Goal: Contribute content: Leave review/rating

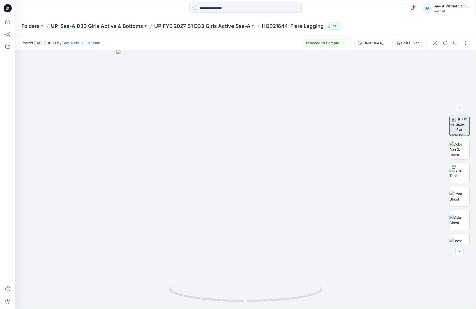
click at [223, 8] on input at bounding box center [246, 8] width 112 height 10
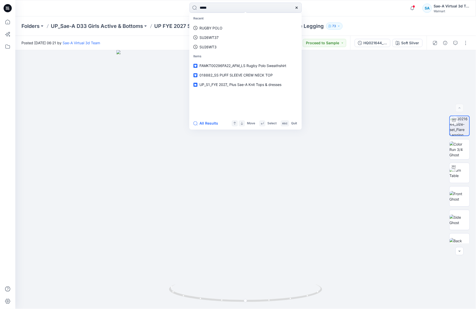
type input "******"
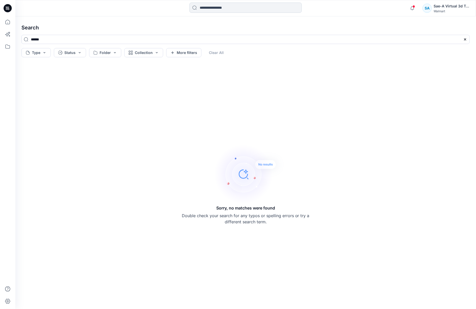
click at [227, 12] on input at bounding box center [246, 8] width 112 height 10
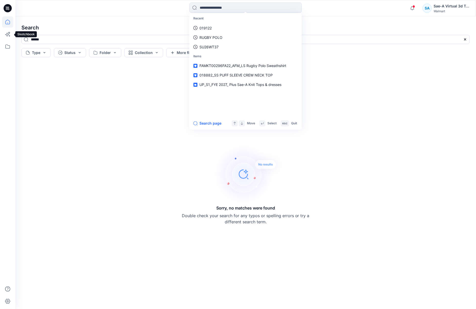
click at [13, 22] on icon at bounding box center [7, 21] width 11 height 11
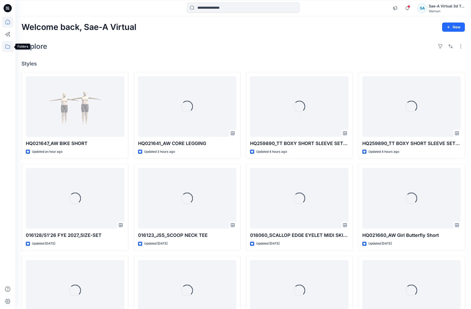
click at [9, 47] on icon at bounding box center [7, 46] width 11 height 11
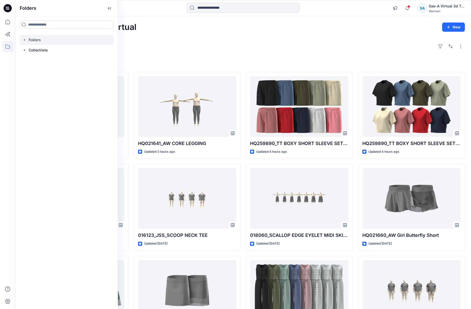
click at [24, 39] on icon "button" at bounding box center [24, 40] width 1 height 2
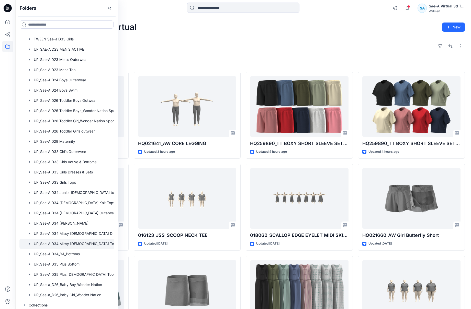
scroll to position [360, 0]
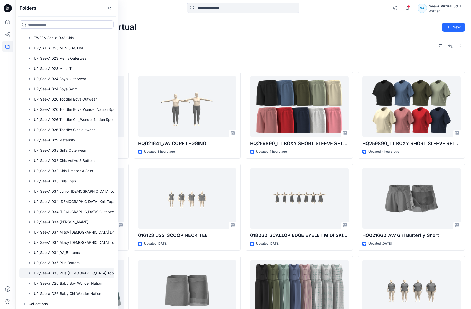
click at [89, 271] on div at bounding box center [73, 273] width 108 height 10
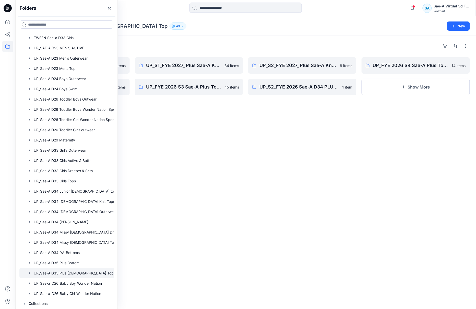
click at [201, 43] on div "Folders" at bounding box center [245, 46] width 449 height 8
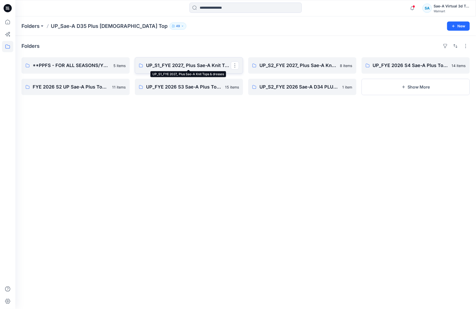
click at [171, 69] on p "UP_S1_FYE 2027_ Plus Sae-A Knit Tops & dresses" at bounding box center [188, 65] width 85 height 7
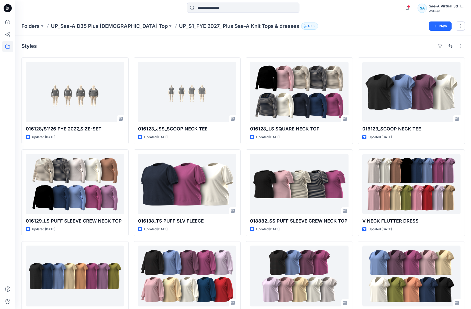
click at [309, 42] on div "Styles" at bounding box center [242, 46] width 443 height 8
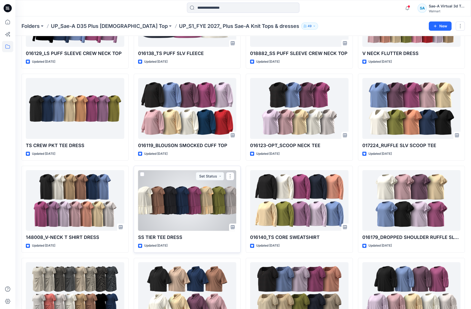
scroll to position [191, 0]
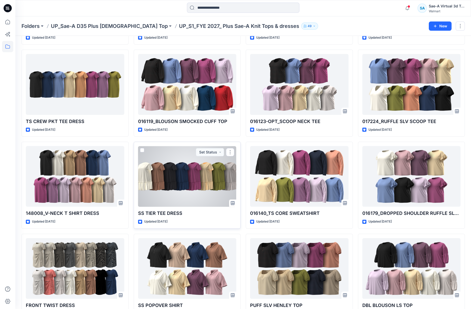
click at [170, 191] on div at bounding box center [187, 176] width 98 height 61
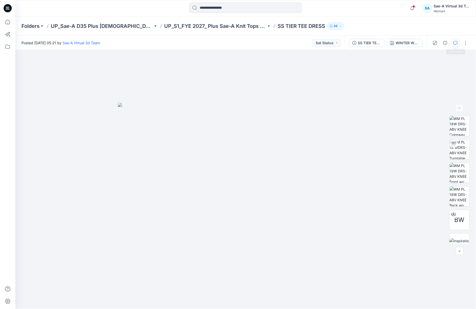
click at [352, 46] on button "button" at bounding box center [456, 43] width 8 height 8
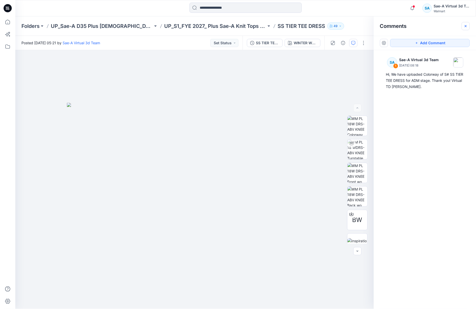
click at [352, 26] on icon "button" at bounding box center [466, 26] width 4 height 4
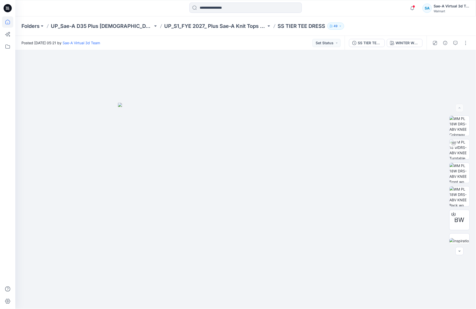
click at [8, 22] on icon at bounding box center [7, 21] width 11 height 11
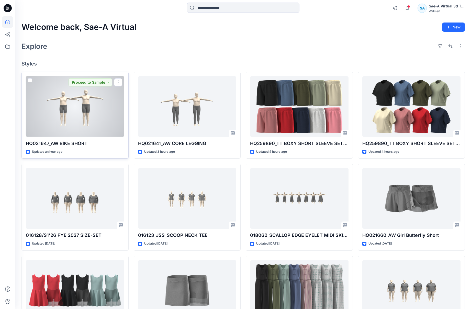
click at [96, 116] on div at bounding box center [75, 106] width 98 height 61
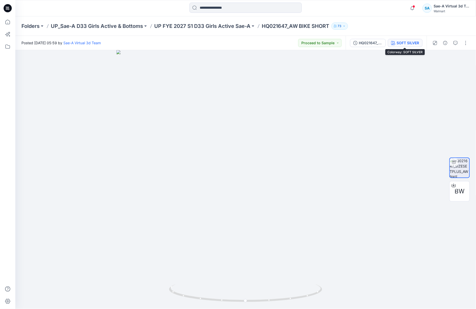
click at [352, 44] on div "SOFT SILVER" at bounding box center [408, 43] width 22 height 6
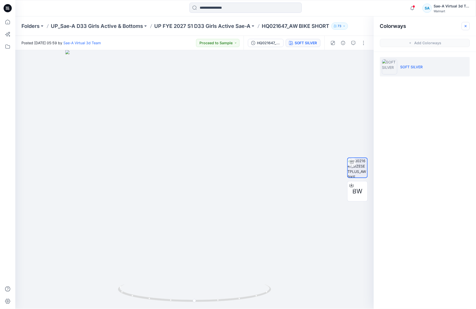
click at [352, 22] on button "button" at bounding box center [466, 26] width 8 height 8
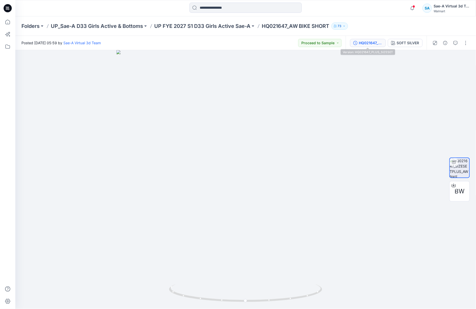
click at [352, 41] on div "HQ021647_PLUS_SIZESET" at bounding box center [371, 43] width 24 height 6
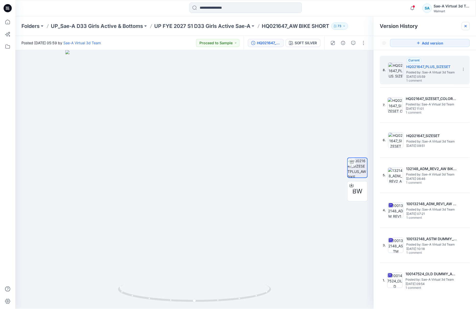
click at [352, 24] on div at bounding box center [466, 26] width 8 height 8
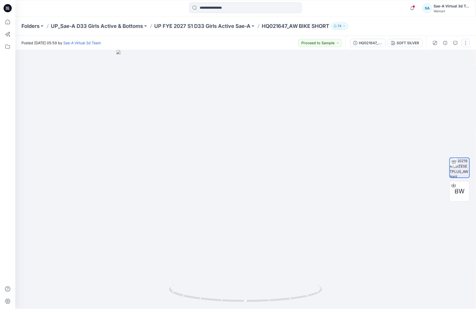
click at [352, 41] on button "button" at bounding box center [466, 43] width 8 height 8
click at [352, 64] on button "Edit" at bounding box center [444, 68] width 47 height 9
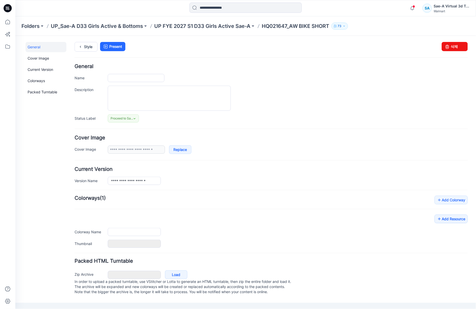
type input "**********"
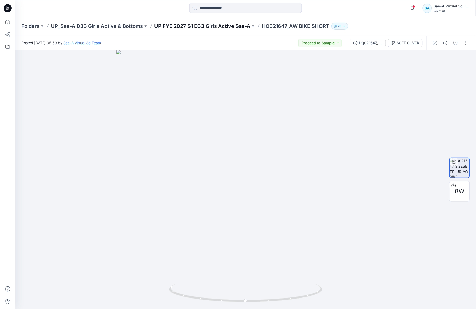
click at [208, 28] on p "UP FYE 2027 S1 D33 Girls Active Sae-A" at bounding box center [202, 25] width 96 height 7
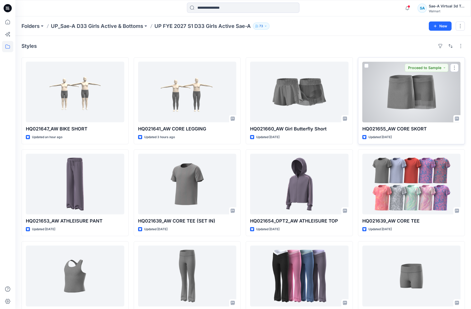
click at [393, 107] on div at bounding box center [411, 92] width 98 height 61
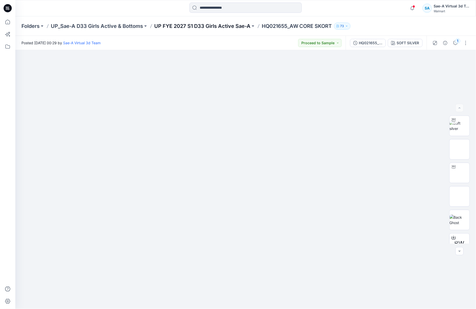
click at [199, 28] on p "UP FYE 2027 S1 D33 Girls Active Sae-A" at bounding box center [202, 25] width 96 height 7
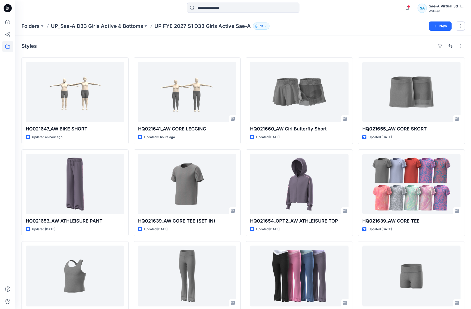
click at [250, 47] on div "Styles" at bounding box center [242, 46] width 443 height 8
click at [239, 7] on input at bounding box center [243, 8] width 112 height 10
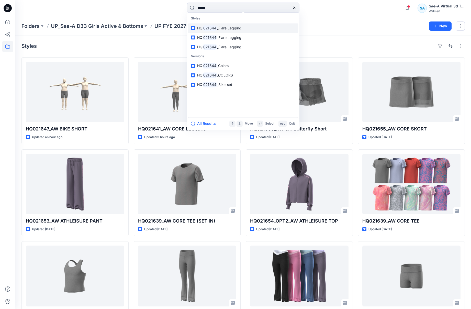
type input "******"
click at [227, 26] on span "_Flare Legging" at bounding box center [229, 28] width 25 height 4
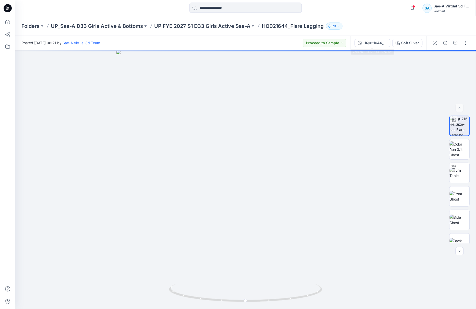
click at [378, 42] on div "HQ021644_Size-set" at bounding box center [376, 43] width 24 height 6
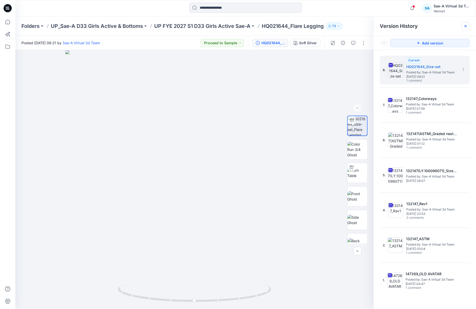
click at [467, 23] on div at bounding box center [466, 26] width 8 height 8
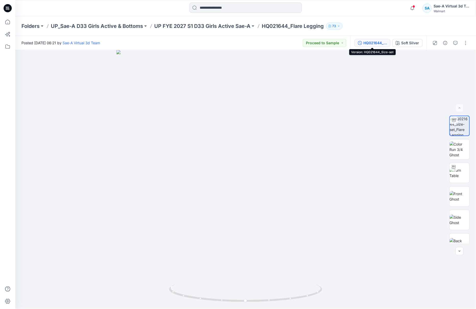
click at [375, 42] on div "HQ021644_Size-set" at bounding box center [376, 43] width 24 height 6
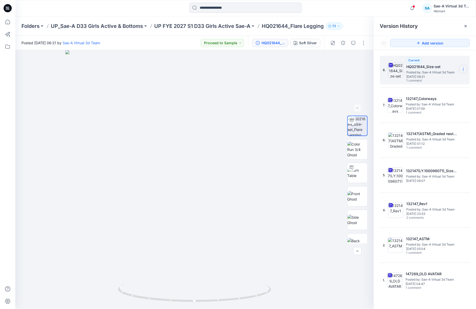
click at [464, 70] on icon at bounding box center [464, 69] width 4 height 4
click at [450, 88] on div "Duplicate Version" at bounding box center [436, 90] width 59 height 10
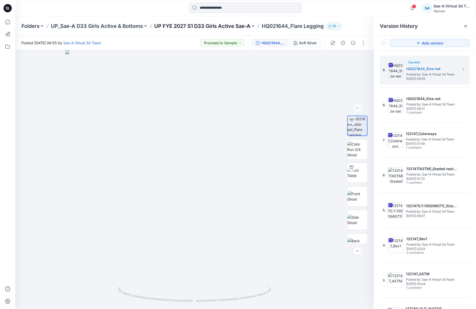
click at [188, 28] on p "UP FYE 2027 S1 D33 Girls Active Sae-A" at bounding box center [202, 25] width 96 height 7
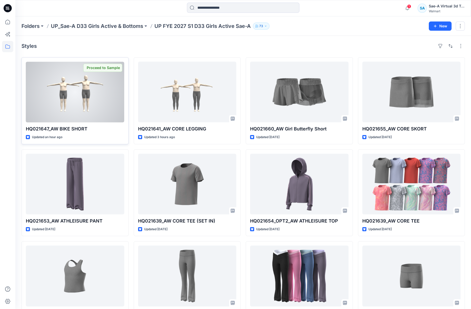
click at [105, 107] on div at bounding box center [75, 92] width 98 height 61
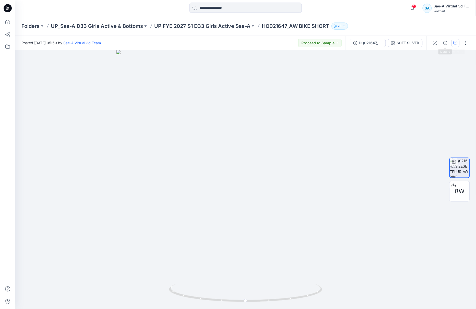
click at [454, 43] on icon "button" at bounding box center [456, 43] width 4 height 4
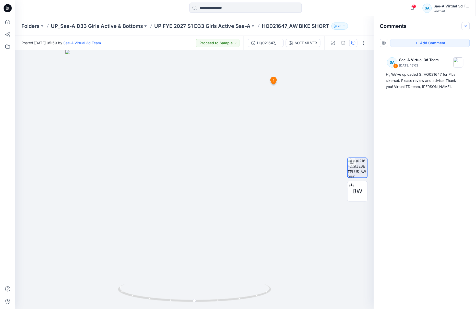
click at [464, 26] on button "button" at bounding box center [466, 26] width 8 height 8
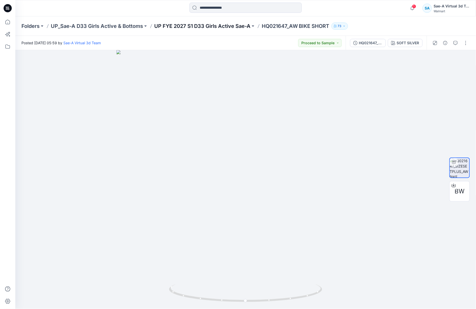
click at [191, 24] on p "UP FYE 2027 S1 D33 Girls Active Sae-A" at bounding box center [202, 25] width 96 height 7
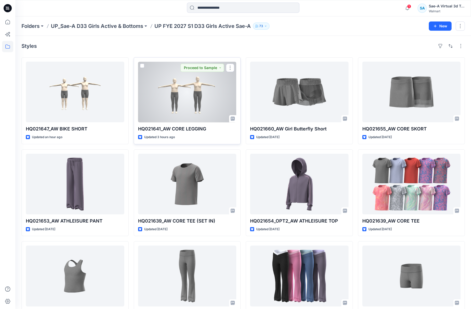
click at [196, 107] on div at bounding box center [187, 92] width 98 height 61
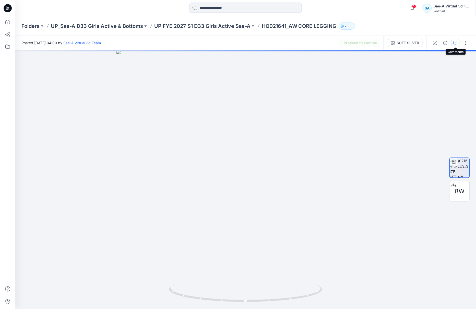
click at [460, 42] on button "button" at bounding box center [456, 43] width 8 height 8
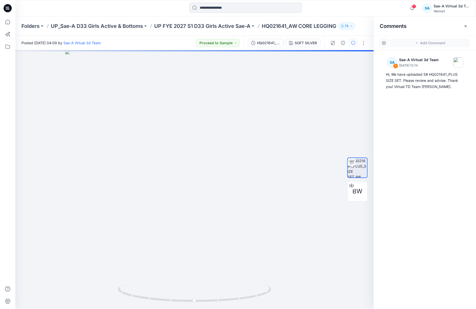
click at [467, 25] on icon "button" at bounding box center [466, 26] width 4 height 4
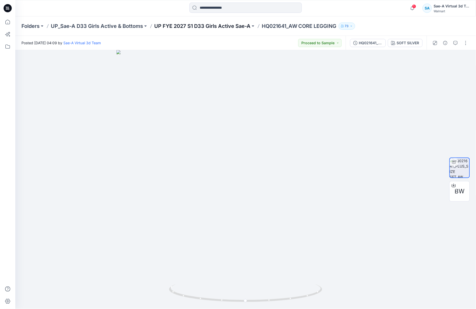
click at [236, 28] on p "UP FYE 2027 S1 D33 Girls Active Sae-A" at bounding box center [202, 25] width 96 height 7
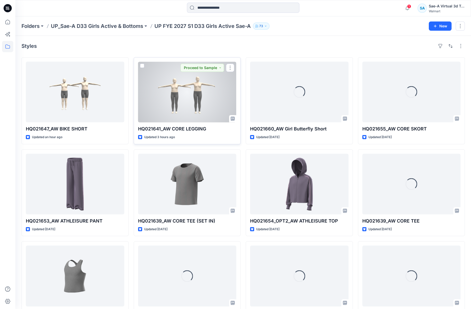
click at [174, 102] on div at bounding box center [187, 92] width 98 height 61
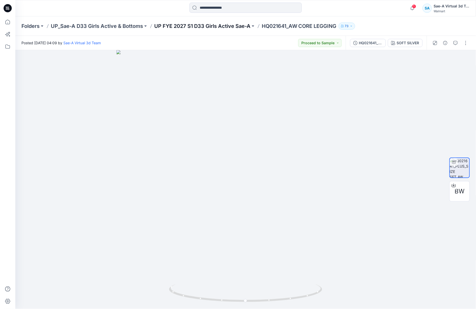
click at [204, 25] on p "UP FYE 2027 S1 D33 Girls Active Sae-A" at bounding box center [202, 25] width 96 height 7
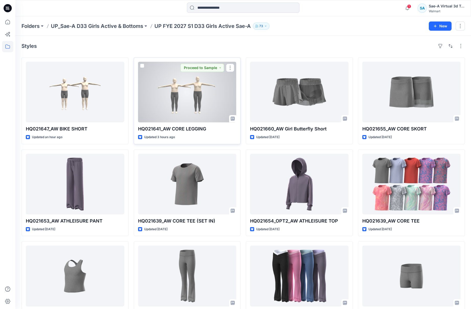
click at [182, 107] on div at bounding box center [187, 92] width 98 height 61
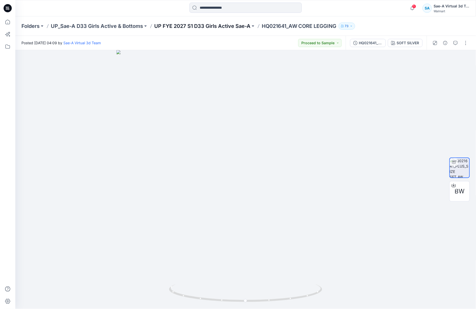
click at [204, 24] on p "UP FYE 2027 S1 D33 Girls Active Sae-A" at bounding box center [202, 25] width 96 height 7
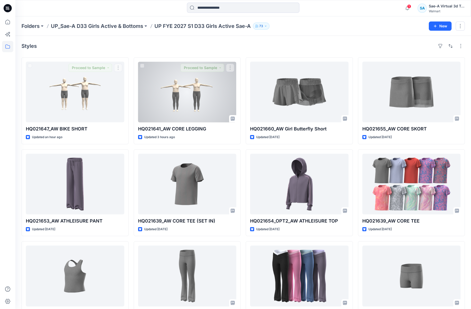
click at [198, 103] on div at bounding box center [187, 92] width 98 height 61
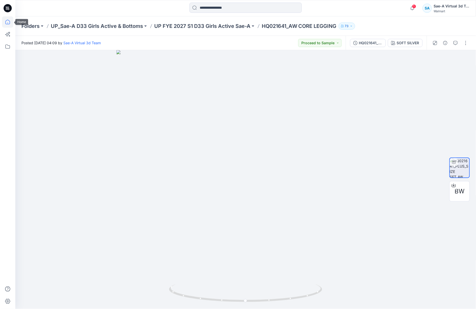
click at [10, 24] on icon at bounding box center [7, 21] width 11 height 11
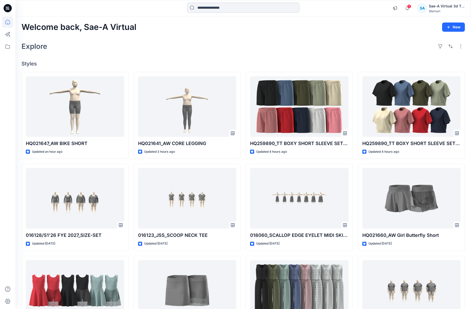
click at [258, 5] on input at bounding box center [243, 8] width 112 height 10
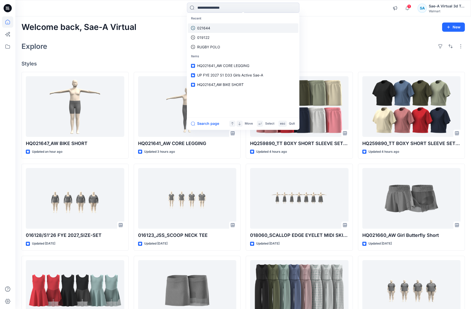
click at [224, 24] on link "021644" at bounding box center [243, 27] width 110 height 9
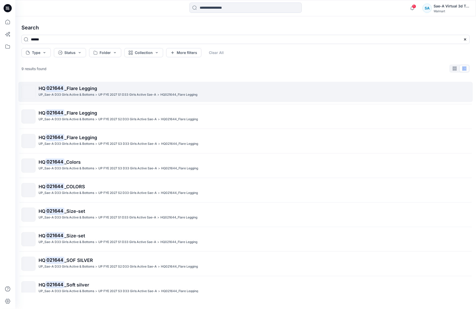
click at [79, 87] on span "_Flare Legging" at bounding box center [80, 88] width 33 height 5
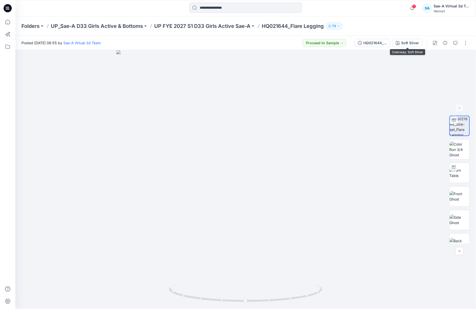
click at [383, 45] on div "HQ021644_Size-set" at bounding box center [376, 43] width 24 height 6
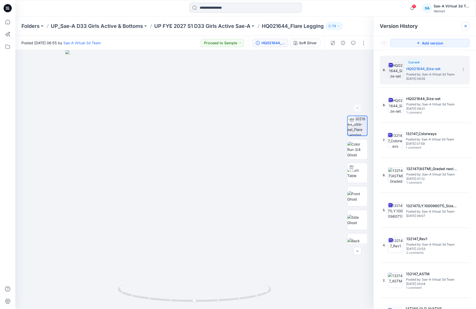
click at [468, 24] on icon at bounding box center [466, 26] width 4 height 4
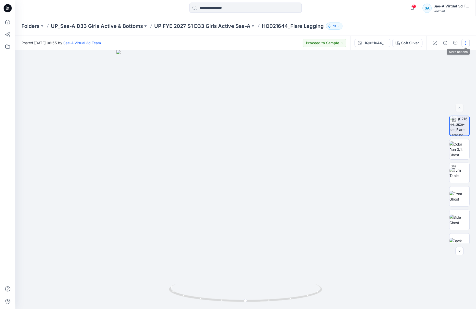
click at [467, 44] on button "button" at bounding box center [466, 43] width 8 height 8
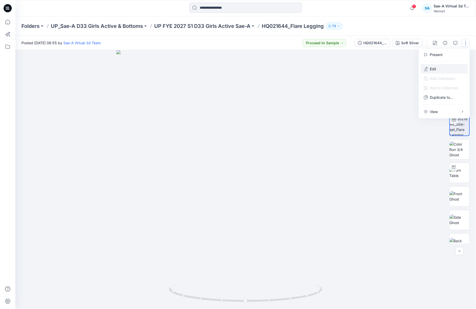
click at [436, 69] on p "Edit" at bounding box center [433, 68] width 6 height 5
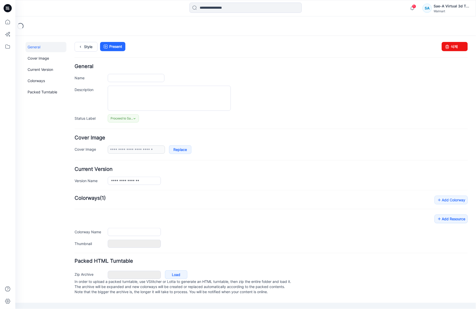
type input "**********"
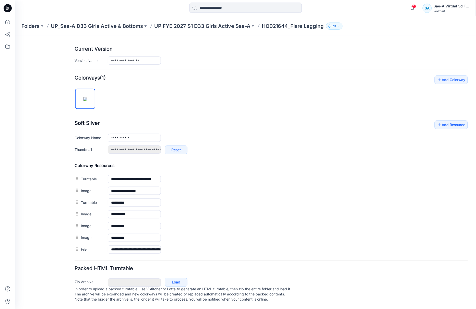
scroll to position [127, 0]
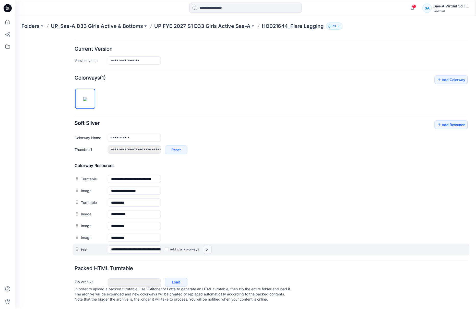
click at [15, 36] on img at bounding box center [15, 36] width 0 height 0
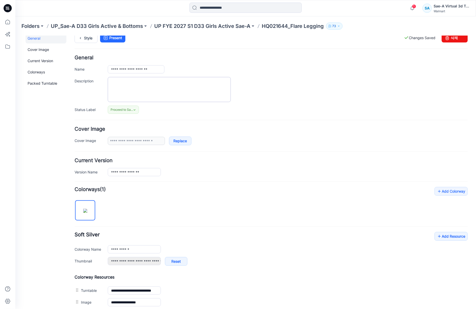
scroll to position [0, 0]
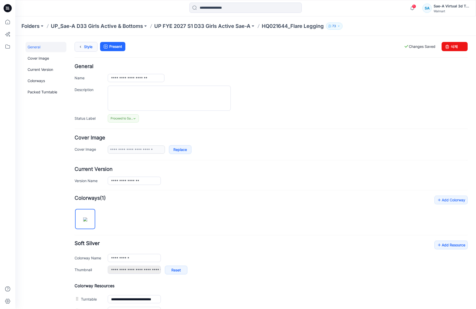
click at [91, 45] on link "Style" at bounding box center [85, 47] width 23 height 10
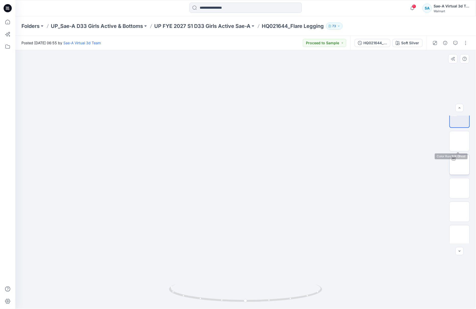
scroll to position [10, 0]
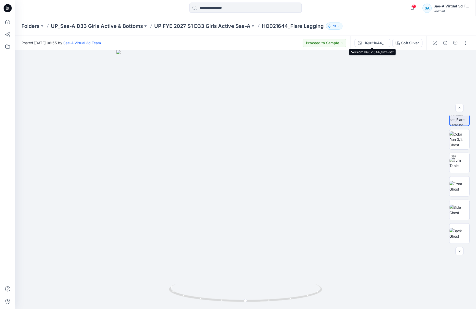
click at [375, 44] on div "HQ021644_Size-set" at bounding box center [376, 43] width 24 height 6
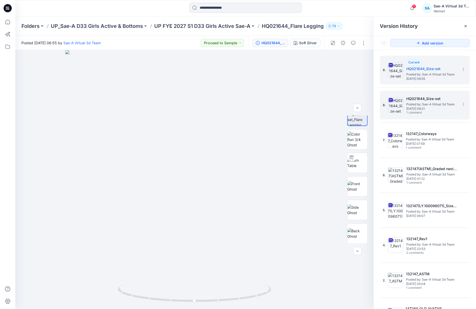
click at [430, 107] on span "[DATE] 06:21" at bounding box center [432, 109] width 51 height 4
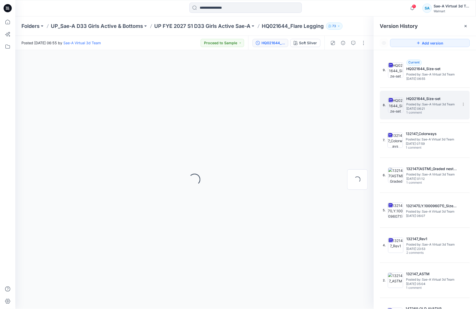
scroll to position [0, 0]
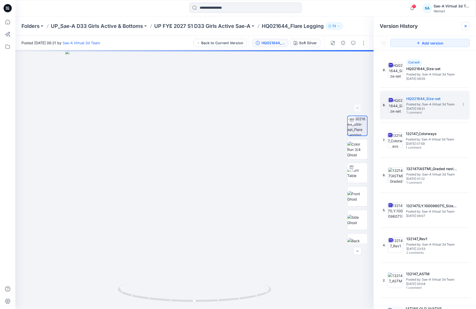
click at [464, 26] on icon at bounding box center [466, 26] width 4 height 4
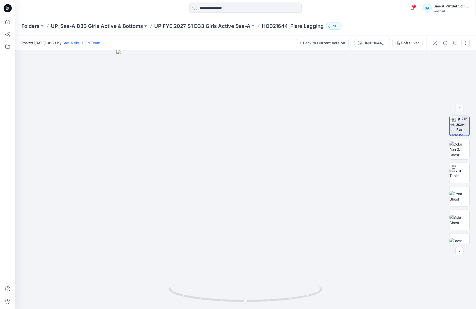
click at [464, 40] on button "button" at bounding box center [466, 43] width 8 height 8
click at [364, 41] on div "HQ021644_Size-set" at bounding box center [376, 43] width 24 height 6
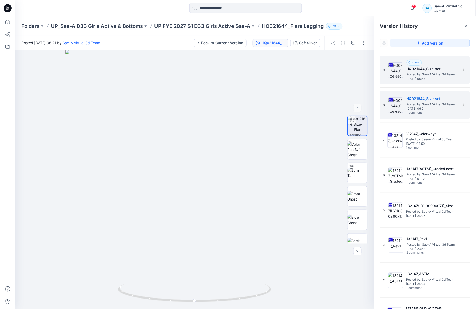
click at [440, 76] on span "Posted by: Sae-A Virtual 3d Team" at bounding box center [432, 74] width 51 height 5
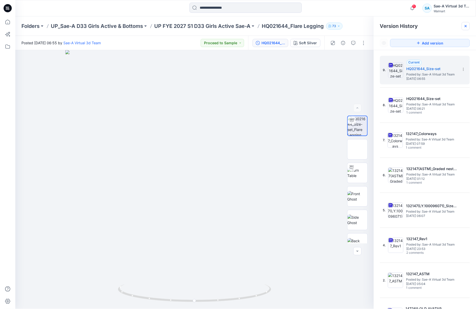
click at [465, 26] on icon at bounding box center [466, 26] width 4 height 4
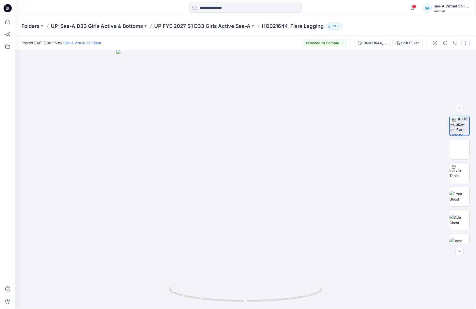
click at [468, 42] on button "button" at bounding box center [466, 43] width 8 height 8
click at [433, 67] on p "Edit" at bounding box center [433, 68] width 6 height 5
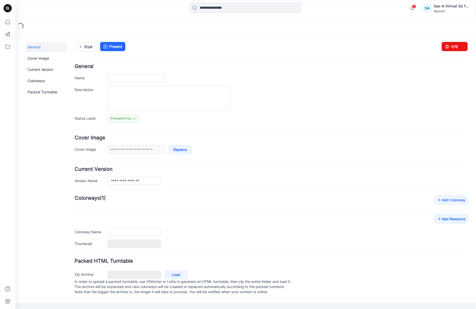
type input "**********"
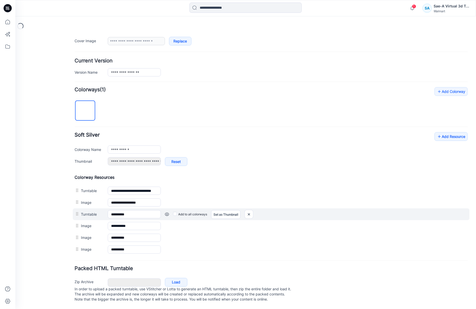
scroll to position [115, 0]
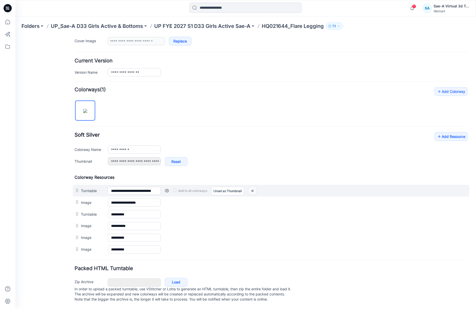
click at [255, 186] on img at bounding box center [252, 190] width 8 height 8
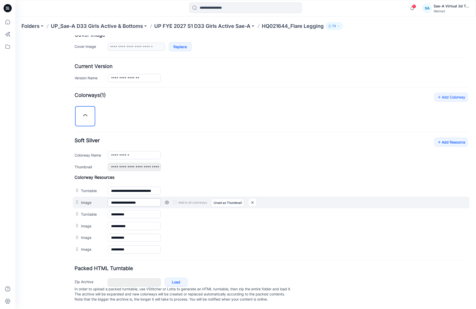
type input "**********"
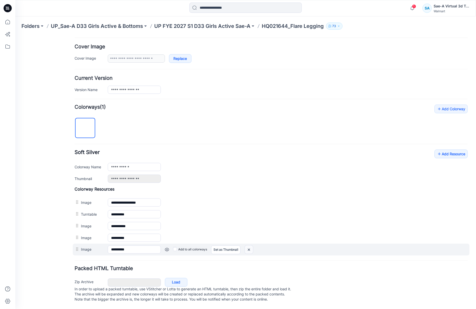
click at [15, 36] on img at bounding box center [15, 36] width 0 height 0
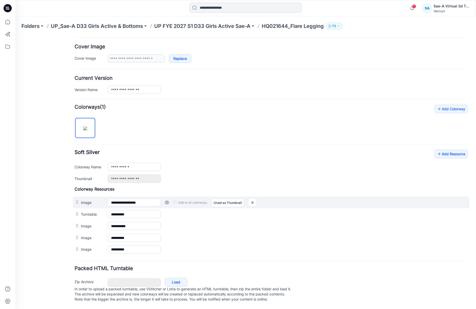
click at [167, 200] on link at bounding box center [167, 202] width 4 height 4
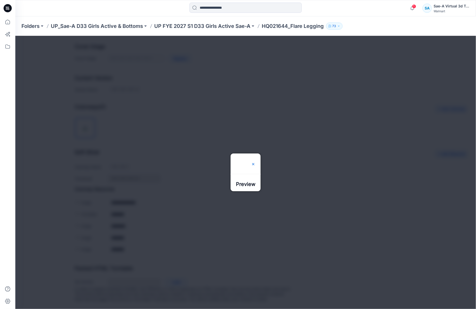
click at [255, 162] on img at bounding box center [253, 164] width 4 height 4
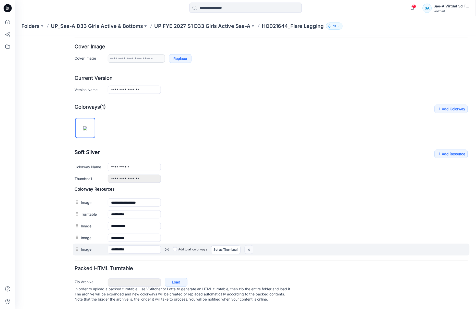
click at [15, 36] on img at bounding box center [15, 36] width 0 height 0
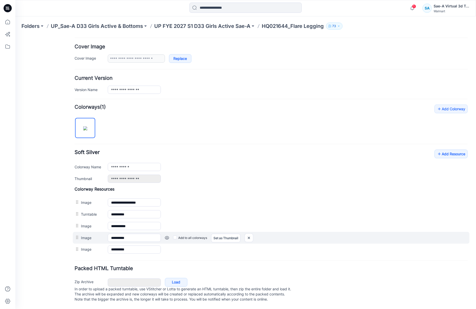
scroll to position [86, 0]
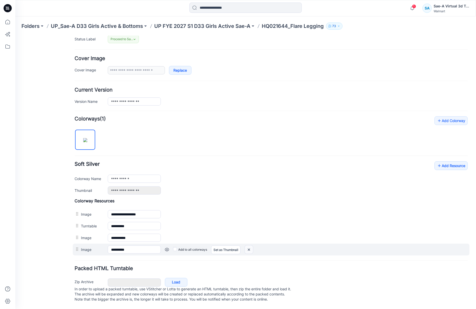
click at [15, 36] on img at bounding box center [15, 36] width 0 height 0
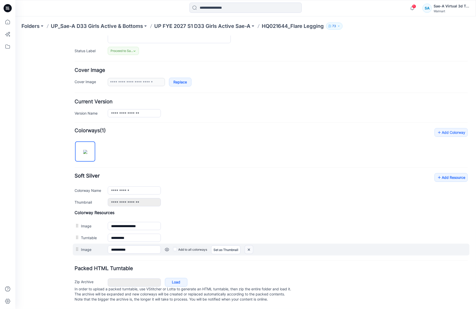
scroll to position [74, 0]
click at [15, 36] on img at bounding box center [15, 36] width 0 height 0
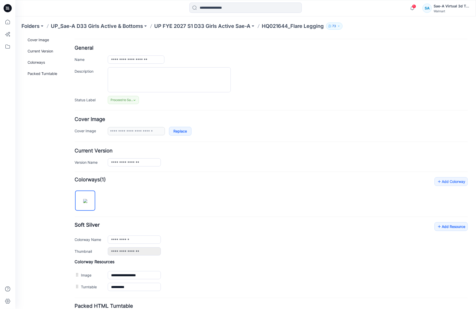
scroll to position [0, 0]
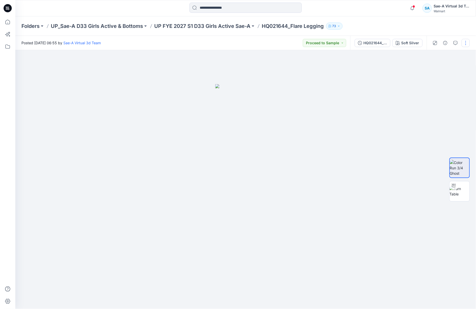
click at [467, 42] on button "button" at bounding box center [466, 43] width 8 height 8
click at [440, 70] on button "Edit" at bounding box center [444, 68] width 47 height 9
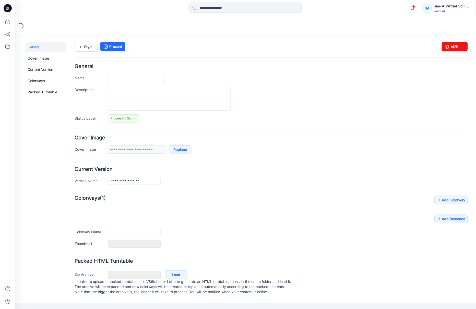
type input "**********"
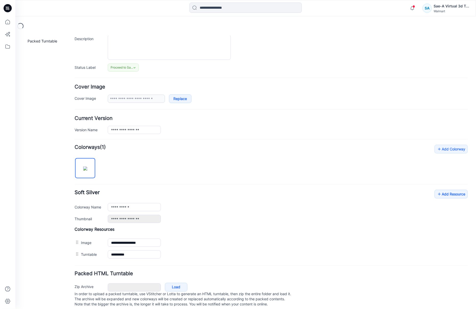
scroll to position [62, 0]
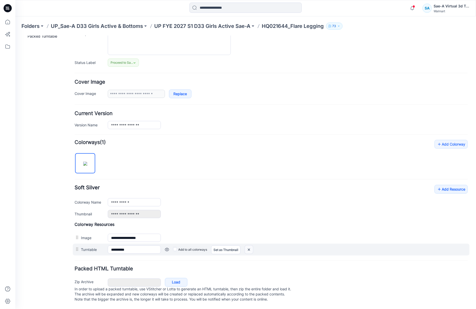
click at [15, 36] on img at bounding box center [15, 36] width 0 height 0
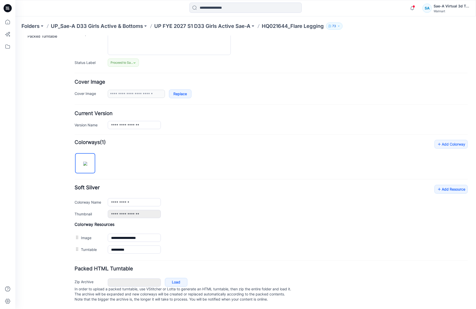
scroll to position [50, 0]
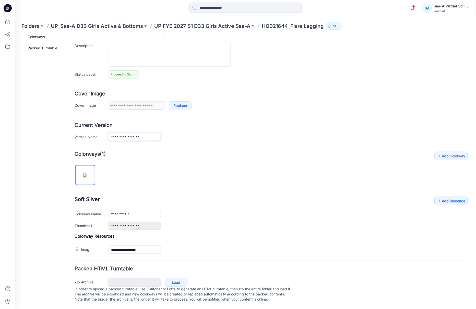
drag, startPoint x: 131, startPoint y: 132, endPoint x: 164, endPoint y: 131, distance: 33.7
click at [162, 132] on div "**********" at bounding box center [288, 136] width 360 height 8
type input "**********"
click at [437, 197] on icon at bounding box center [439, 201] width 5 height 8
click at [179, 278] on link "Load" at bounding box center [176, 282] width 22 height 9
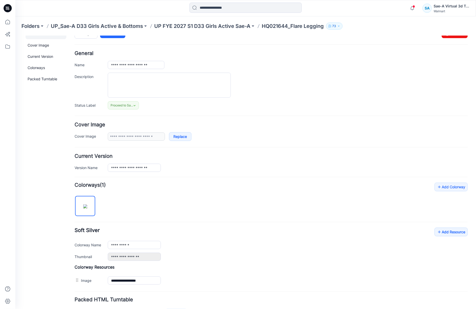
scroll to position [0, 0]
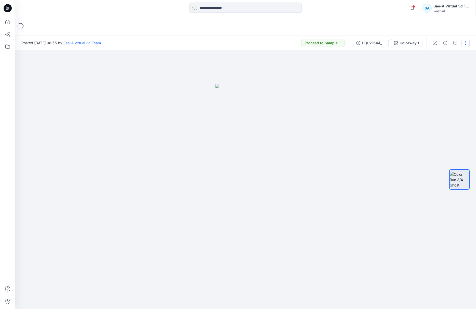
click at [467, 42] on button "button" at bounding box center [466, 43] width 8 height 8
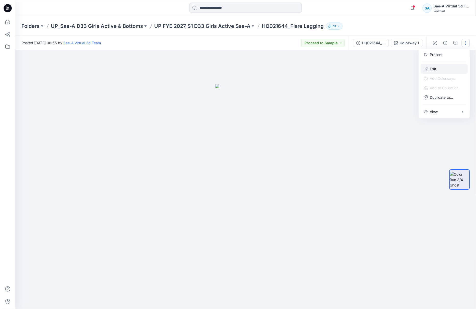
click at [438, 67] on button "Edit" at bounding box center [444, 68] width 47 height 9
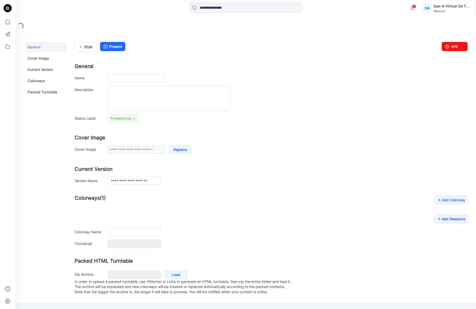
type input "**********"
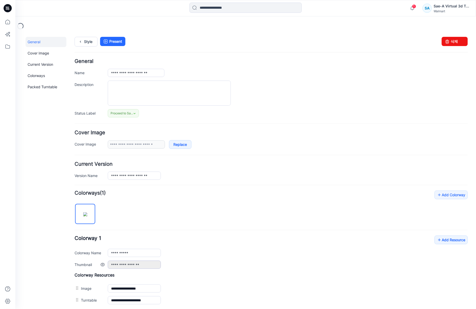
scroll to position [38, 0]
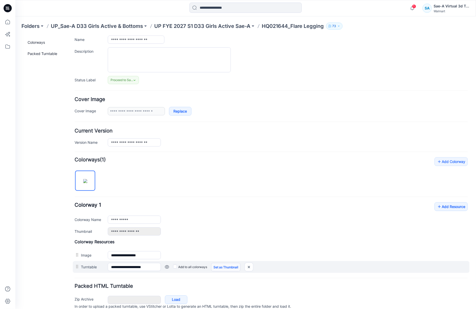
click at [15, 36] on link "Set as Thumbnail" at bounding box center [15, 36] width 0 height 0
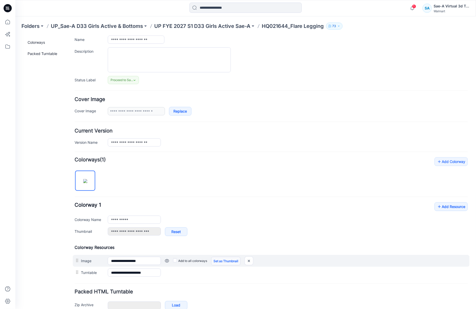
click at [221, 261] on link "Set as Thumbnail" at bounding box center [225, 260] width 29 height 9
type input "**********"
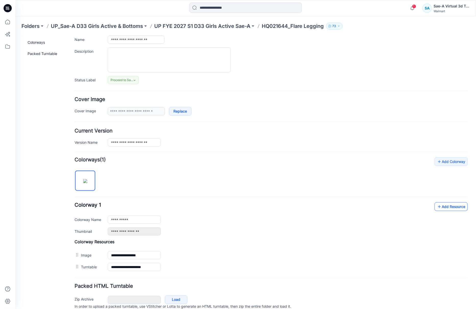
click at [436, 206] on link "Add Resource" at bounding box center [451, 206] width 33 height 9
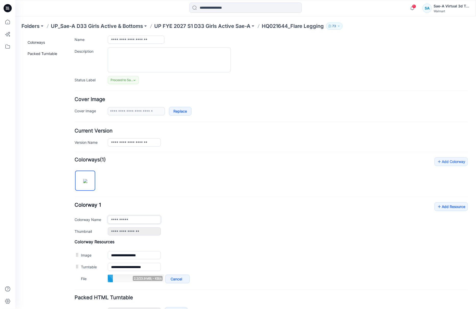
click at [93, 221] on div "**********" at bounding box center [271, 219] width 394 height 8
type input "*"
type input "**********"
click at [240, 189] on div "**********" at bounding box center [271, 220] width 394 height 127
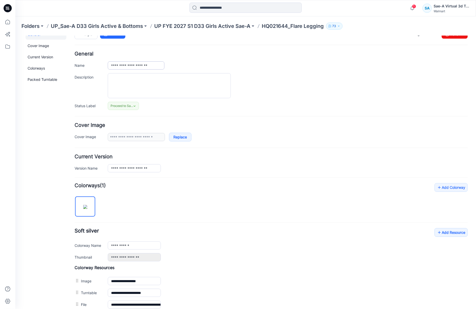
scroll to position [0, 0]
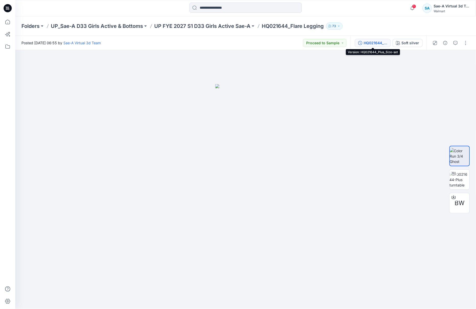
click at [372, 41] on div "HQ021644_Plus_Size-set" at bounding box center [376, 43] width 24 height 6
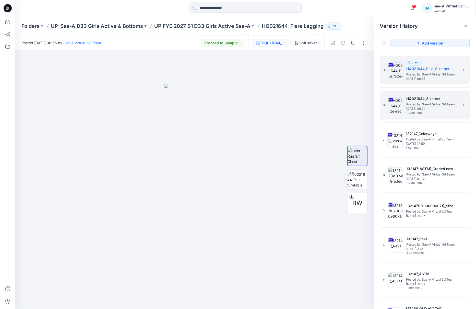
click at [440, 104] on span "Posted by: Sae-A Virtual 3d Team" at bounding box center [432, 104] width 51 height 5
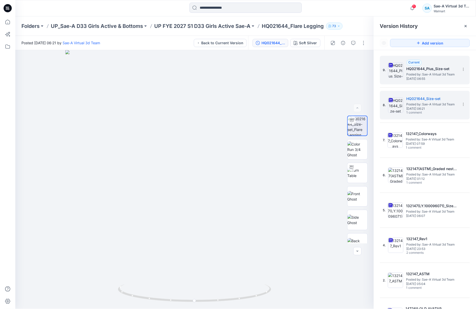
click at [417, 74] on span "Posted by: Sae-A Virtual 3d Team" at bounding box center [432, 74] width 51 height 5
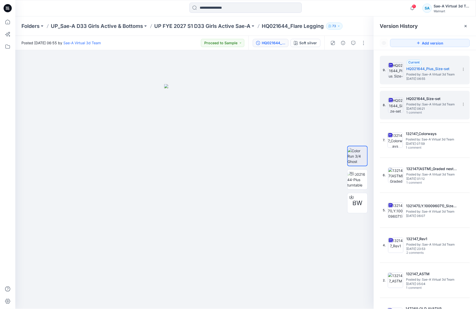
click at [414, 112] on span "1 comment" at bounding box center [425, 113] width 36 height 4
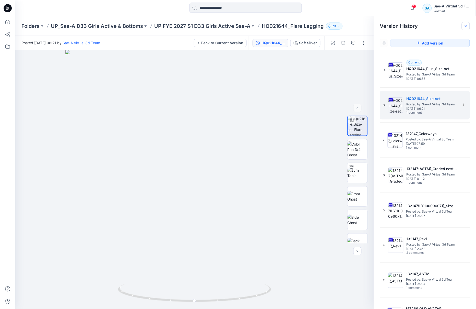
click at [467, 27] on icon at bounding box center [466, 26] width 4 height 4
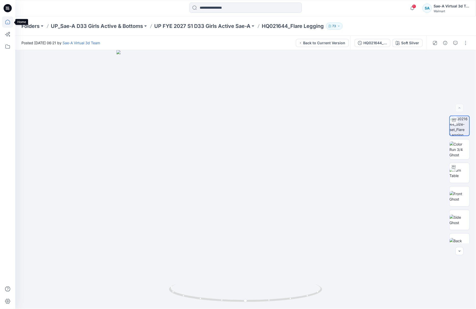
click at [10, 23] on icon at bounding box center [7, 21] width 11 height 11
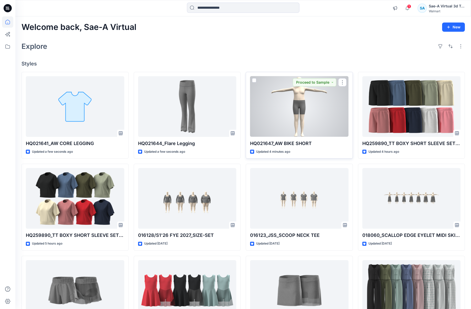
click at [294, 124] on div at bounding box center [299, 106] width 98 height 61
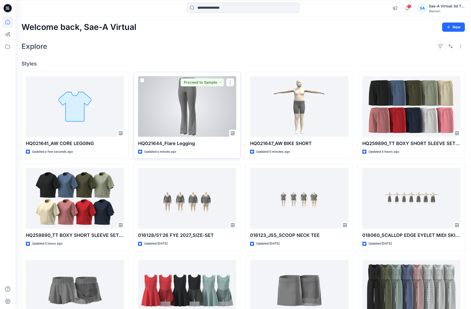
click at [178, 119] on div at bounding box center [187, 106] width 98 height 61
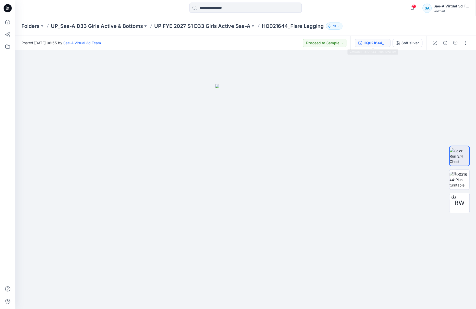
click at [380, 41] on div "HQ021644_Plus_Size-set" at bounding box center [376, 43] width 24 height 6
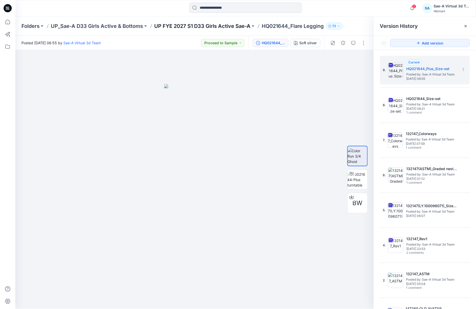
click at [185, 24] on p "UP FYE 2027 S1 D33 Girls Active Sae-A" at bounding box center [202, 25] width 96 height 7
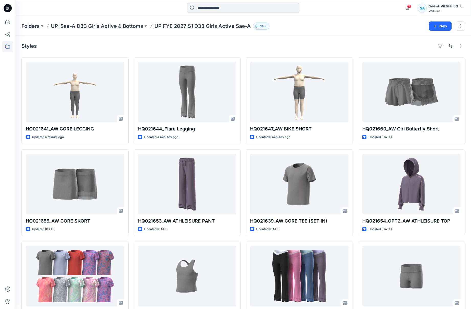
click at [232, 49] on div "Styles" at bounding box center [242, 46] width 443 height 8
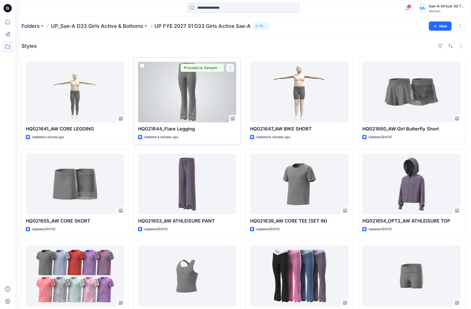
click at [228, 66] on button "button" at bounding box center [230, 68] width 8 height 8
click at [240, 80] on p "Edit" at bounding box center [239, 79] width 6 height 5
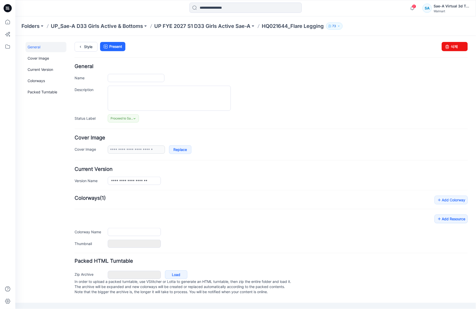
type input "**********"
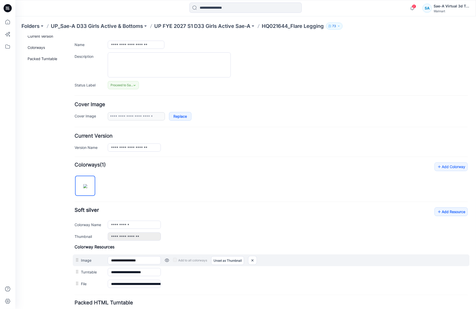
scroll to position [74, 0]
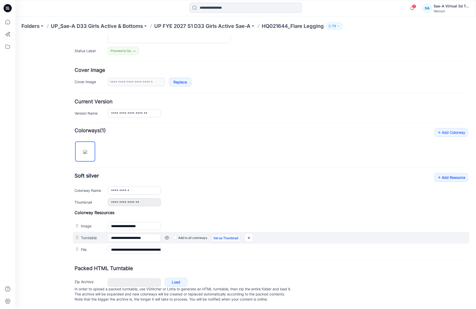
click at [15, 36] on link "Set as Thumbnail" at bounding box center [15, 36] width 0 height 0
type input "**********"
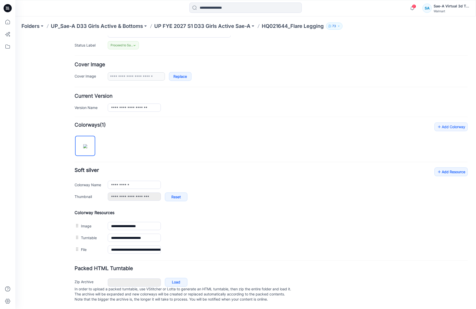
scroll to position [0, 0]
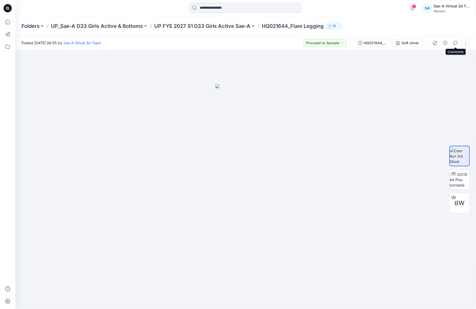
click at [464, 43] on button "button" at bounding box center [466, 43] width 8 height 8
click at [436, 70] on p "Edit" at bounding box center [433, 68] width 6 height 5
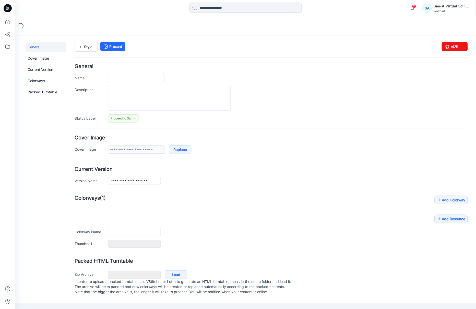
type input "**********"
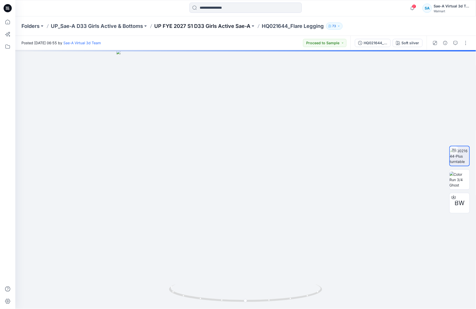
click at [236, 26] on p "UP FYE 2027 S1 D33 Girls Active Sae-A" at bounding box center [202, 25] width 96 height 7
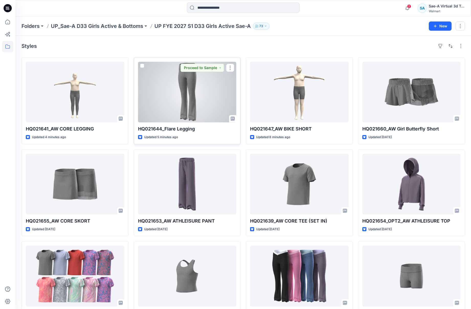
click at [214, 114] on div at bounding box center [187, 92] width 98 height 61
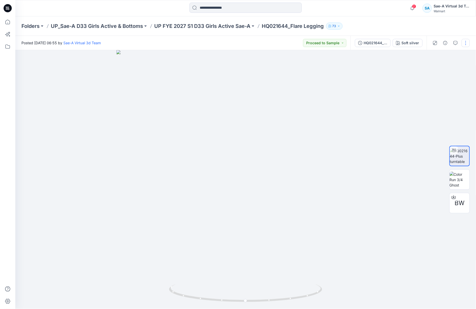
click at [466, 45] on button "button" at bounding box center [466, 43] width 8 height 8
click at [437, 68] on button "Edit" at bounding box center [444, 68] width 47 height 9
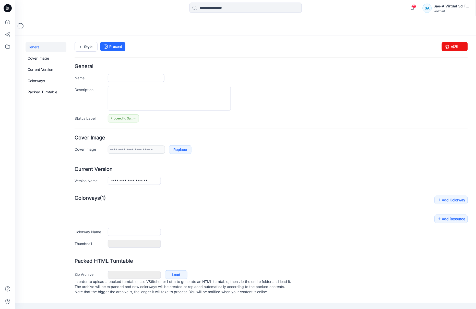
type input "**********"
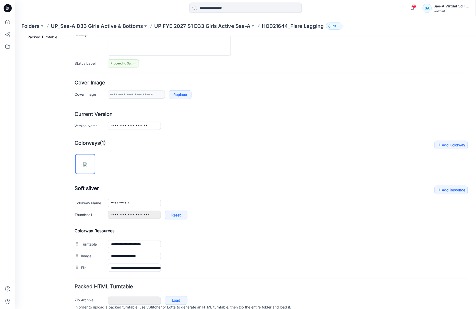
scroll to position [80, 0]
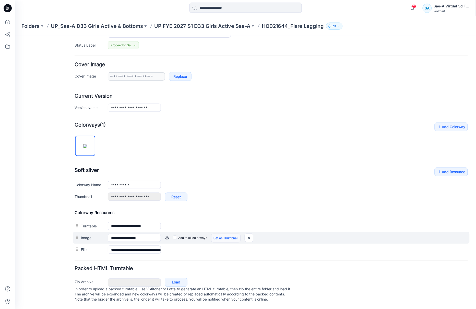
click at [15, 36] on link "Set as Thumbnail" at bounding box center [15, 36] width 0 height 0
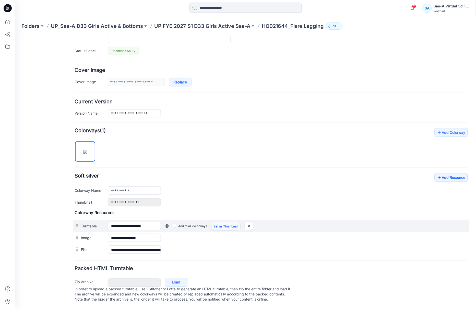
click at [223, 222] on link "Set as Thumbnail" at bounding box center [225, 226] width 29 height 9
type input "**********"
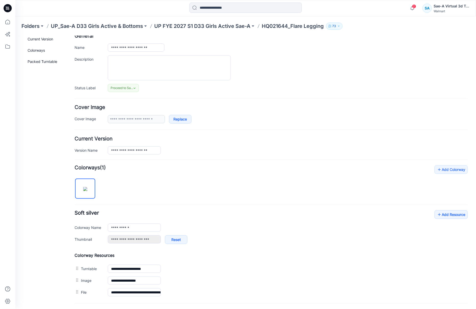
scroll to position [0, 0]
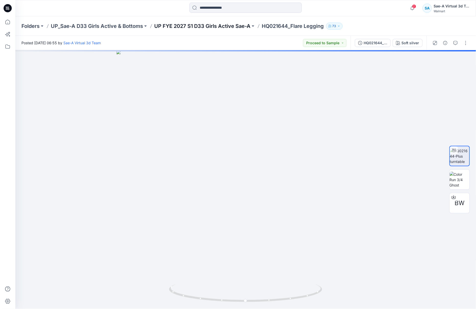
click at [213, 27] on p "UP FYE 2027 S1 D33 Girls Active Sae-A" at bounding box center [202, 25] width 96 height 7
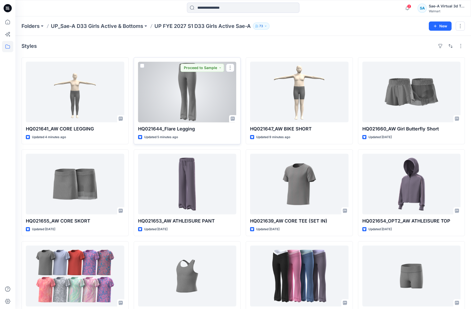
click at [189, 110] on div at bounding box center [187, 92] width 98 height 61
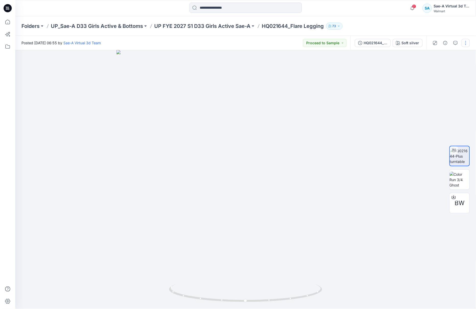
click at [467, 46] on button "button" at bounding box center [466, 43] width 8 height 8
click at [442, 69] on button "Edit" at bounding box center [444, 68] width 47 height 9
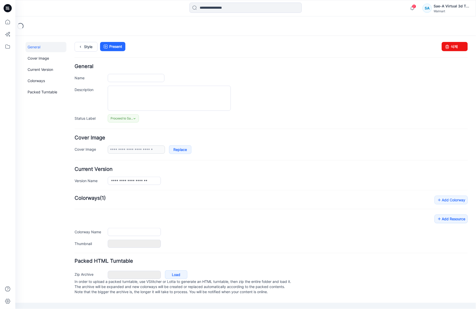
type input "**********"
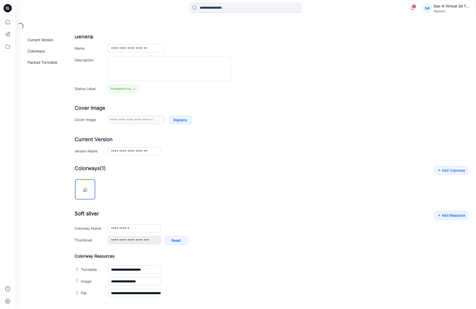
scroll to position [80, 0]
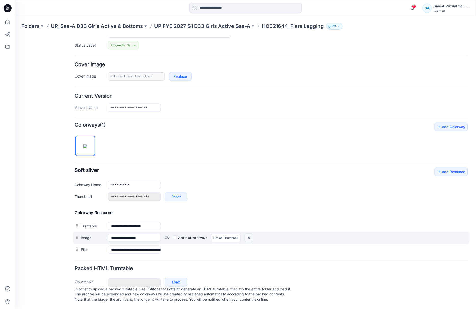
click at [15, 36] on img at bounding box center [15, 36] width 0 height 0
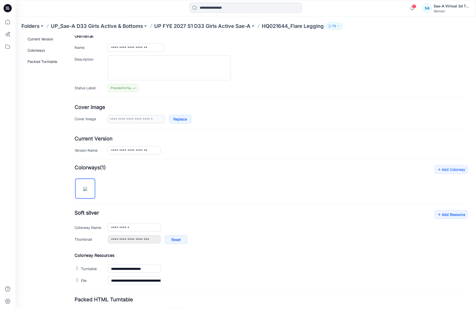
scroll to position [0, 0]
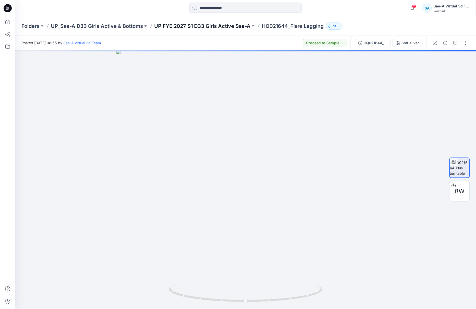
click at [223, 26] on p "UP FYE 2027 S1 D33 Girls Active Sae-A" at bounding box center [202, 25] width 96 height 7
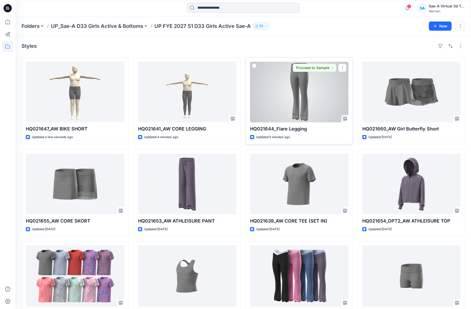
click at [294, 111] on div at bounding box center [299, 92] width 98 height 61
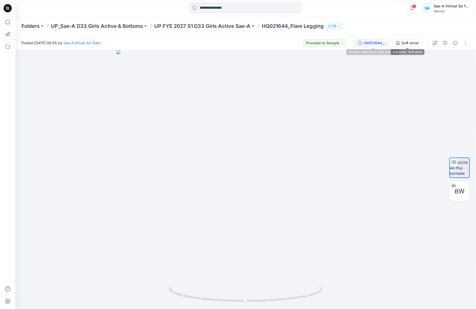
click at [386, 41] on div "HQ021644_Plus_Size-set" at bounding box center [376, 43] width 24 height 6
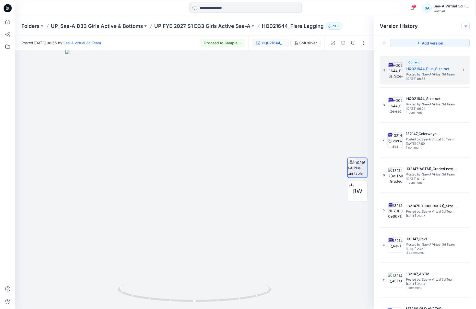
click at [466, 28] on div at bounding box center [466, 26] width 8 height 8
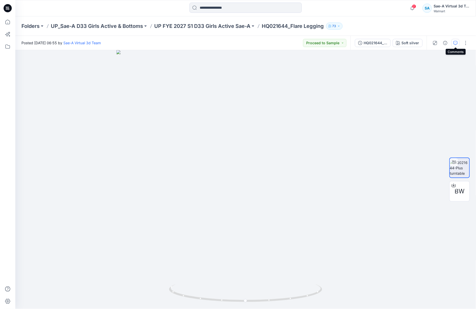
click at [458, 44] on button "button" at bounding box center [456, 43] width 8 height 8
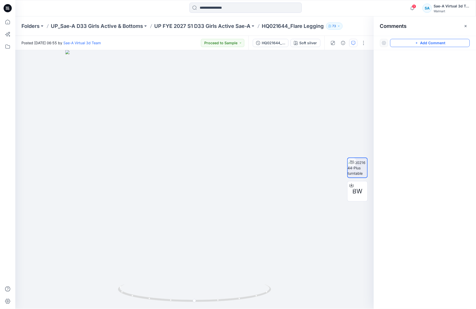
click at [437, 43] on button "Add Comment" at bounding box center [431, 43] width 80 height 8
click at [281, 71] on div "1" at bounding box center [194, 179] width 359 height 259
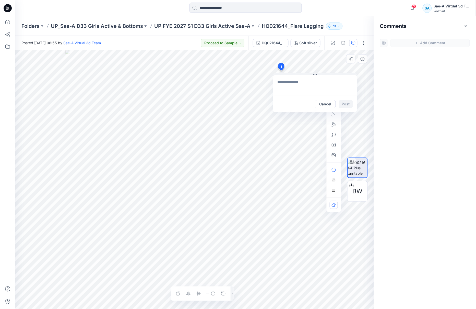
drag, startPoint x: 300, startPoint y: 83, endPoint x: 322, endPoint y: 82, distance: 21.7
click at [299, 82] on textarea at bounding box center [315, 85] width 84 height 20
paste textarea "**********"
click at [308, 88] on textarea "**********" at bounding box center [315, 85] width 84 height 20
type textarea "**********"
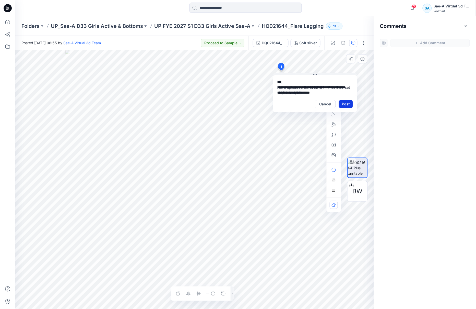
click at [347, 102] on button "Post" at bounding box center [346, 104] width 14 height 8
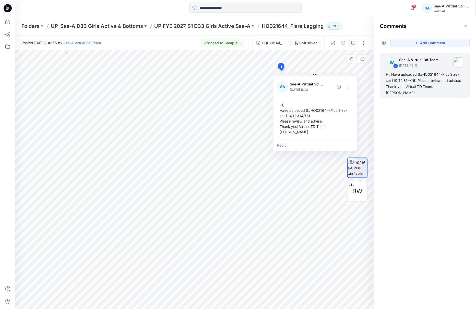
click at [427, 136] on div "SA 1 Sae-A Virtual 3d Team [DATE] 16:12 Hi, Have uploaded S#HQ021644-Plus Size-…" at bounding box center [425, 170] width 102 height 240
click at [171, 27] on p "UP FYE 2027 S1 D33 Girls Active Sae-A" at bounding box center [202, 25] width 96 height 7
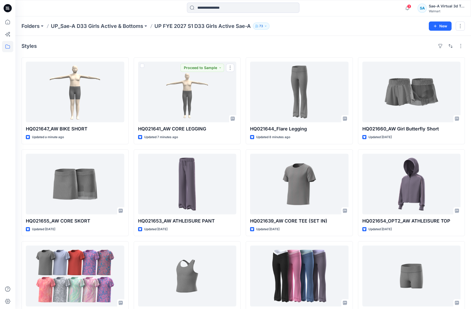
click at [206, 47] on div "Styles" at bounding box center [242, 46] width 443 height 8
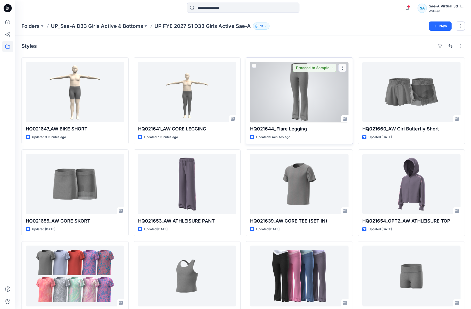
click at [289, 110] on div at bounding box center [299, 92] width 98 height 61
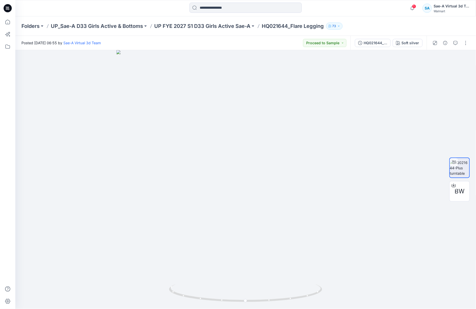
click at [379, 20] on div "Folders UP_Sae-A D33 Girls Active & Bottoms UP FYE 2027 S1 D33 Girls Active Sae…" at bounding box center [245, 25] width 461 height 19
